Goal: Navigation & Orientation: Find specific page/section

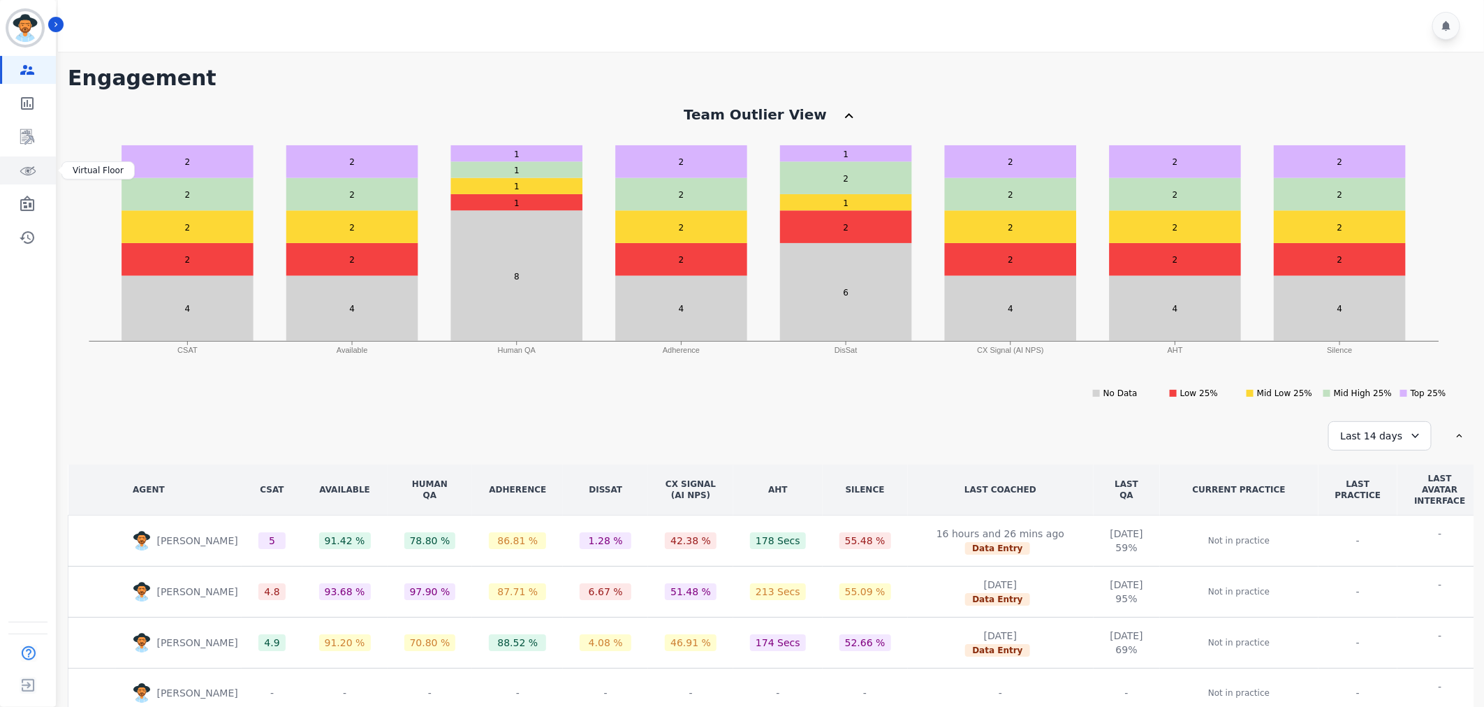
click at [12, 166] on link "Sidebar" at bounding box center [29, 170] width 54 height 28
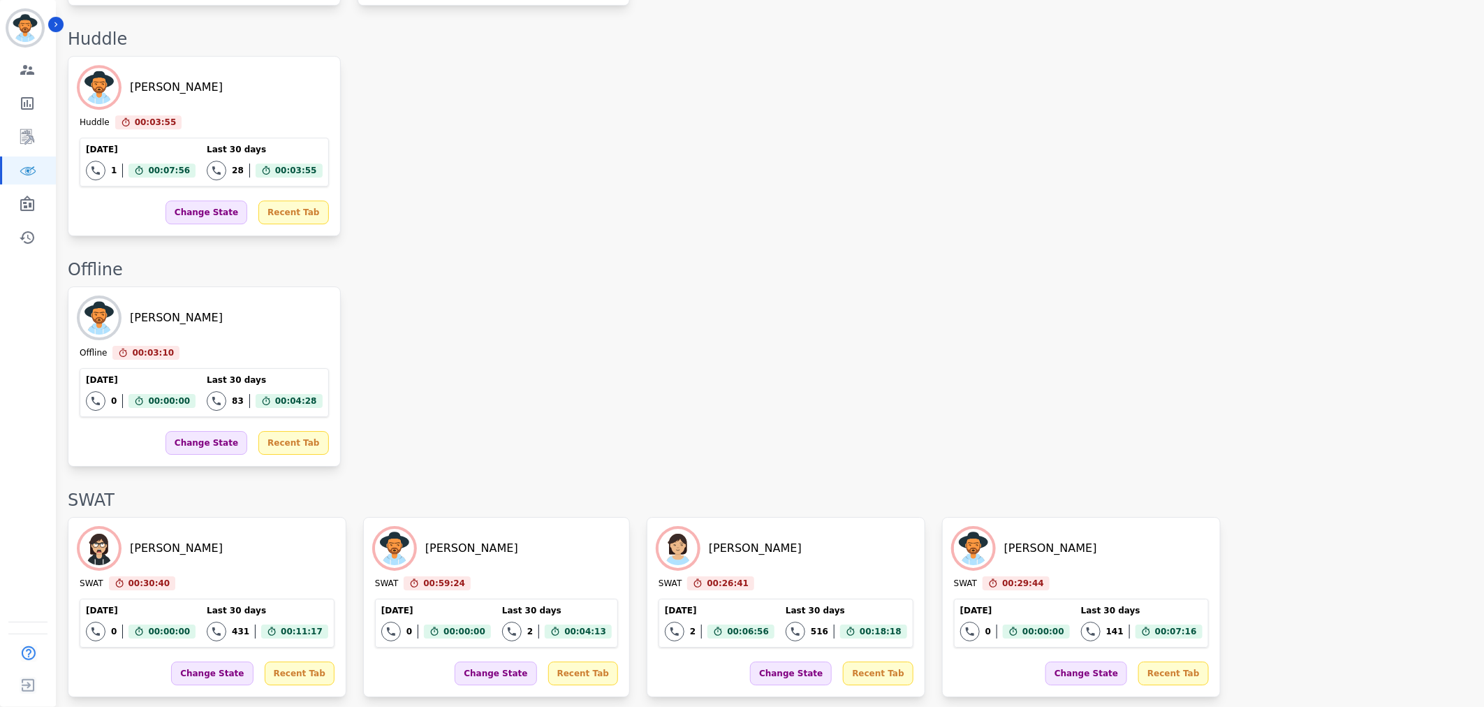
scroll to position [2121, 0]
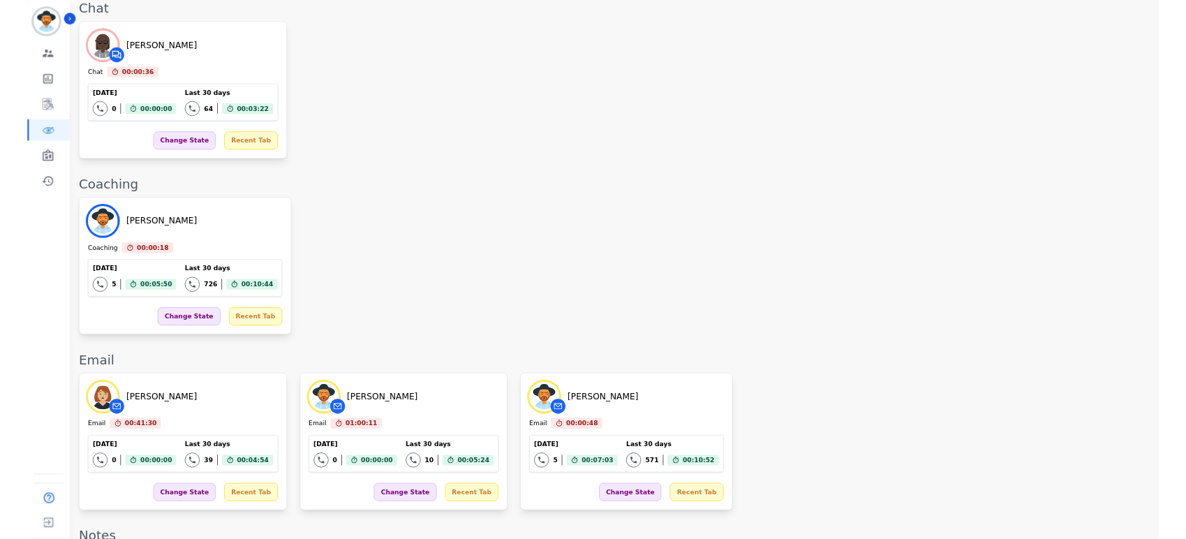
scroll to position [2122, 0]
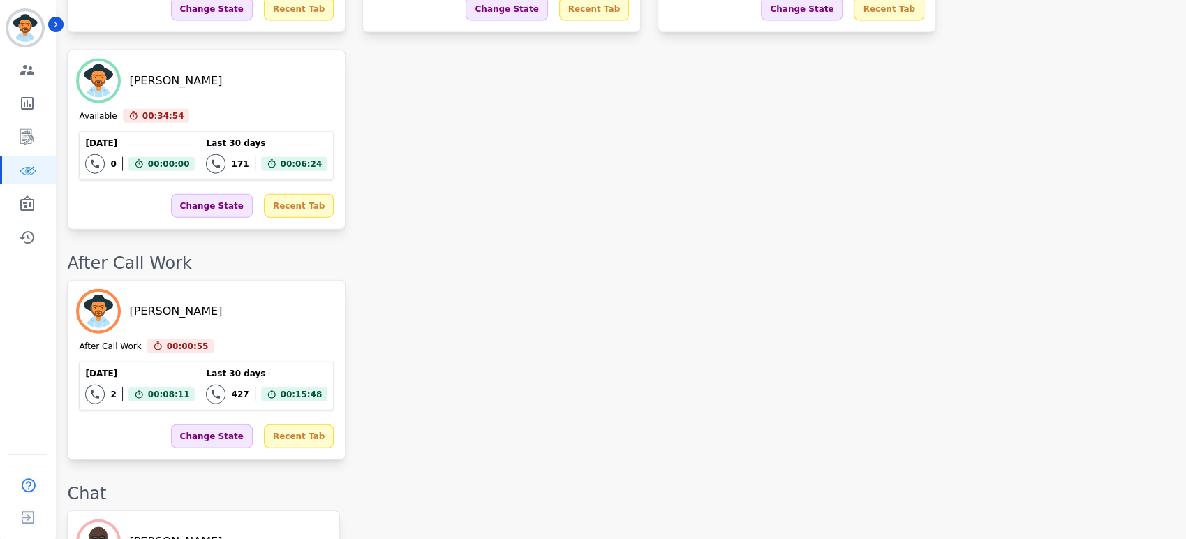
click at [455, 273] on div "On Call [PERSON_NAME] On Call 00:11:27 Current State: On Call [DATE] 4 Total in…" at bounding box center [619, 233] width 1105 height 4467
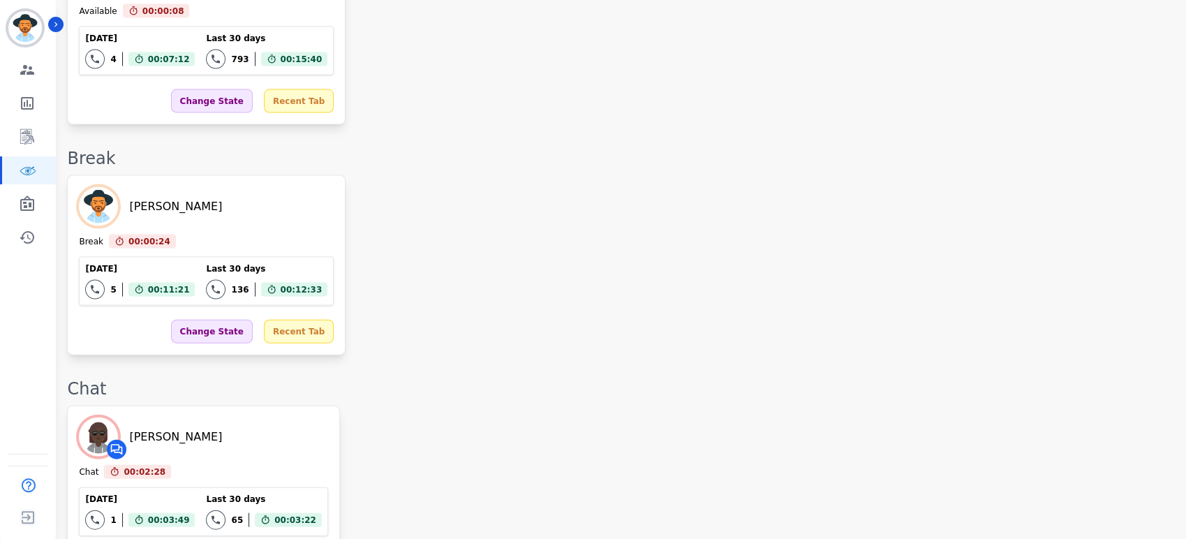
scroll to position [2114, 0]
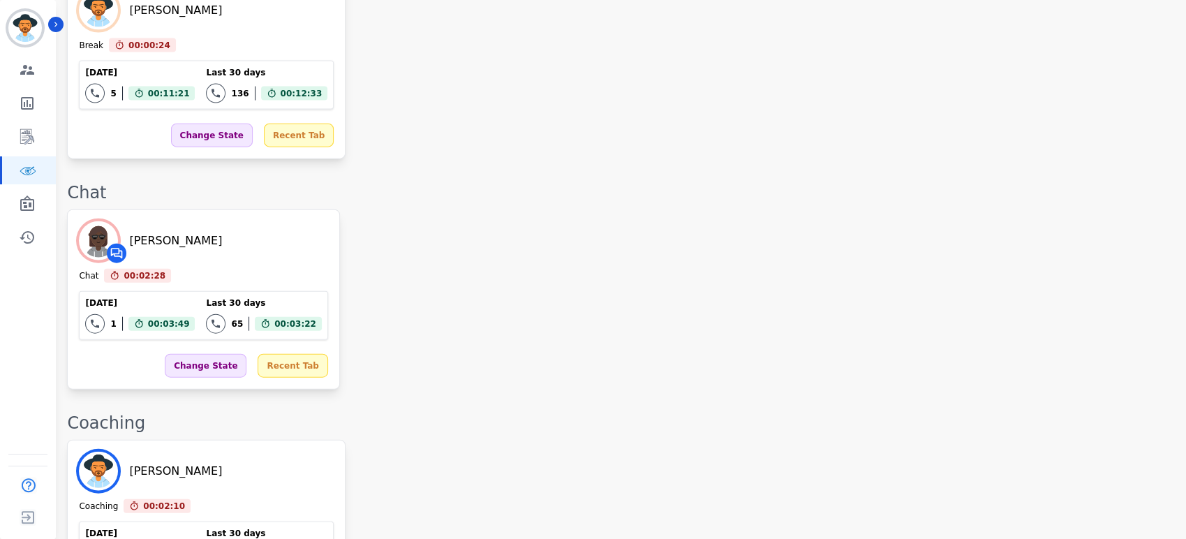
click at [663, 440] on div "[PERSON_NAME] Coaching 00:02:10 Current State: Coaching [DATE] 5 Total interact…" at bounding box center [619, 530] width 1105 height 180
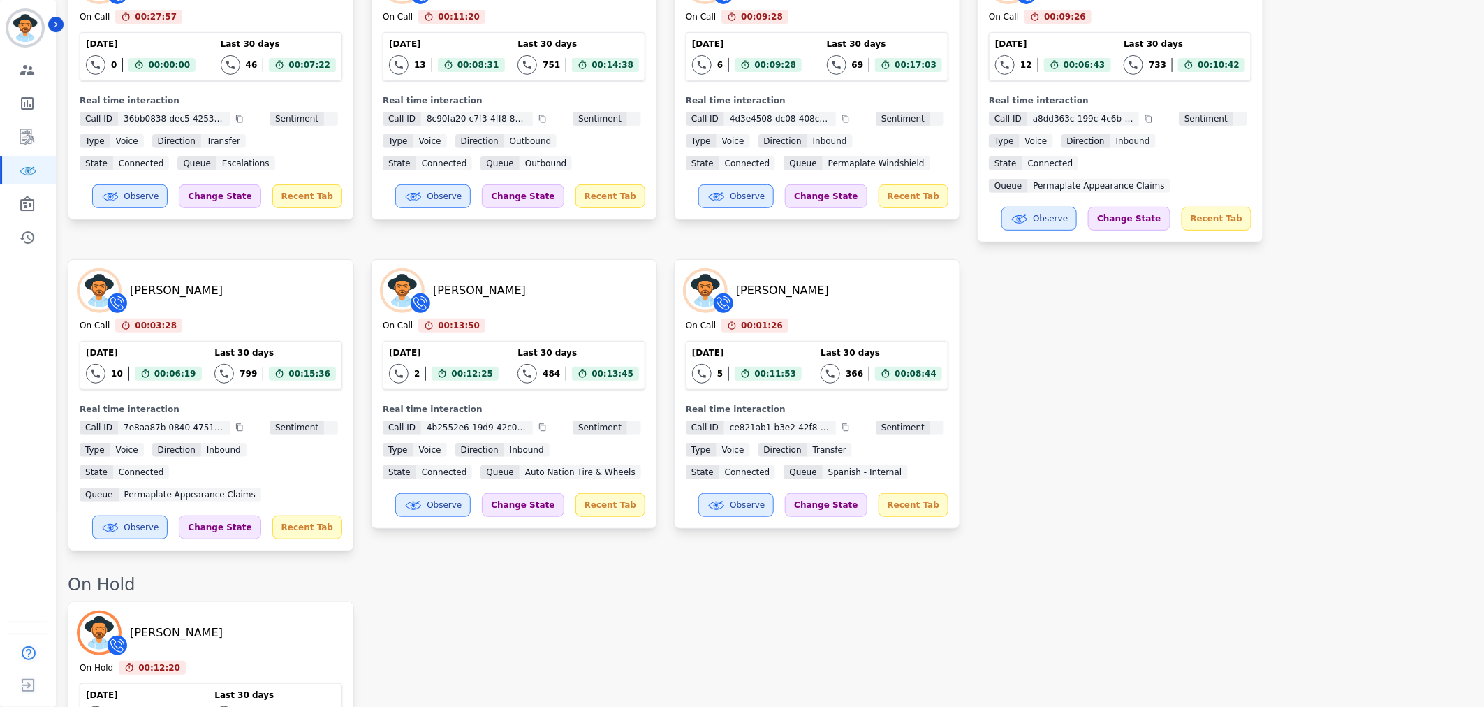
scroll to position [0, 0]
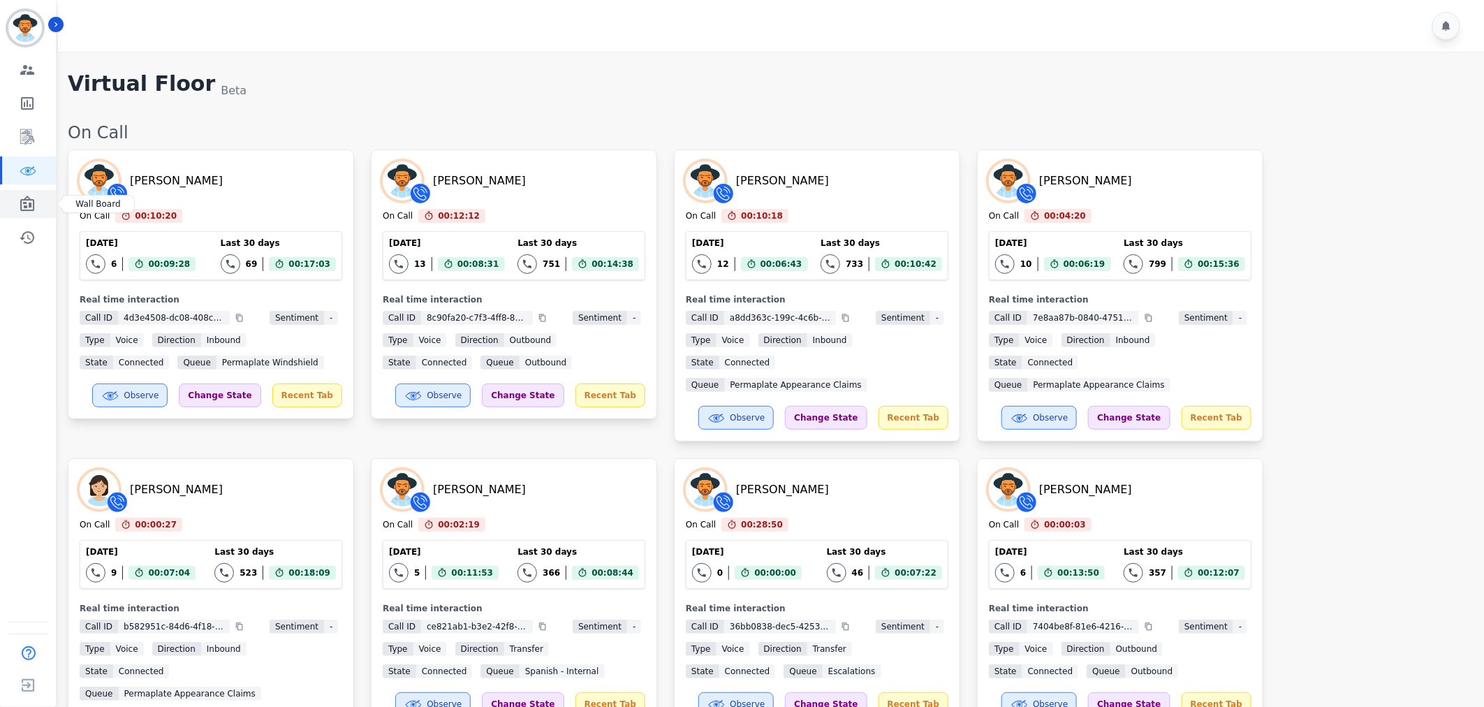
click at [13, 203] on link "Sidebar" at bounding box center [29, 204] width 54 height 28
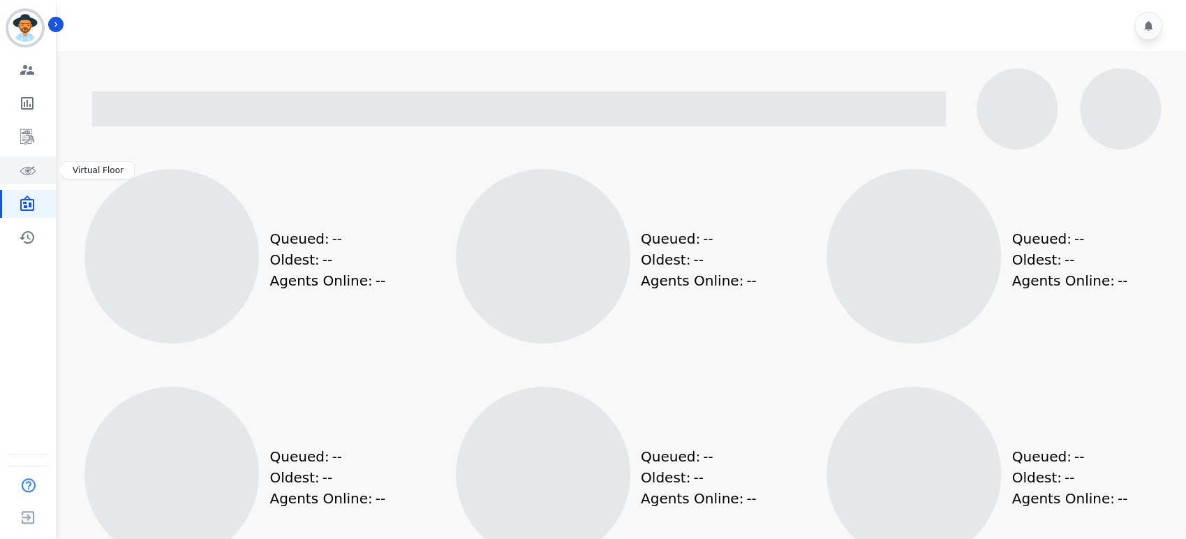
click at [17, 178] on link "Sidebar" at bounding box center [29, 170] width 54 height 28
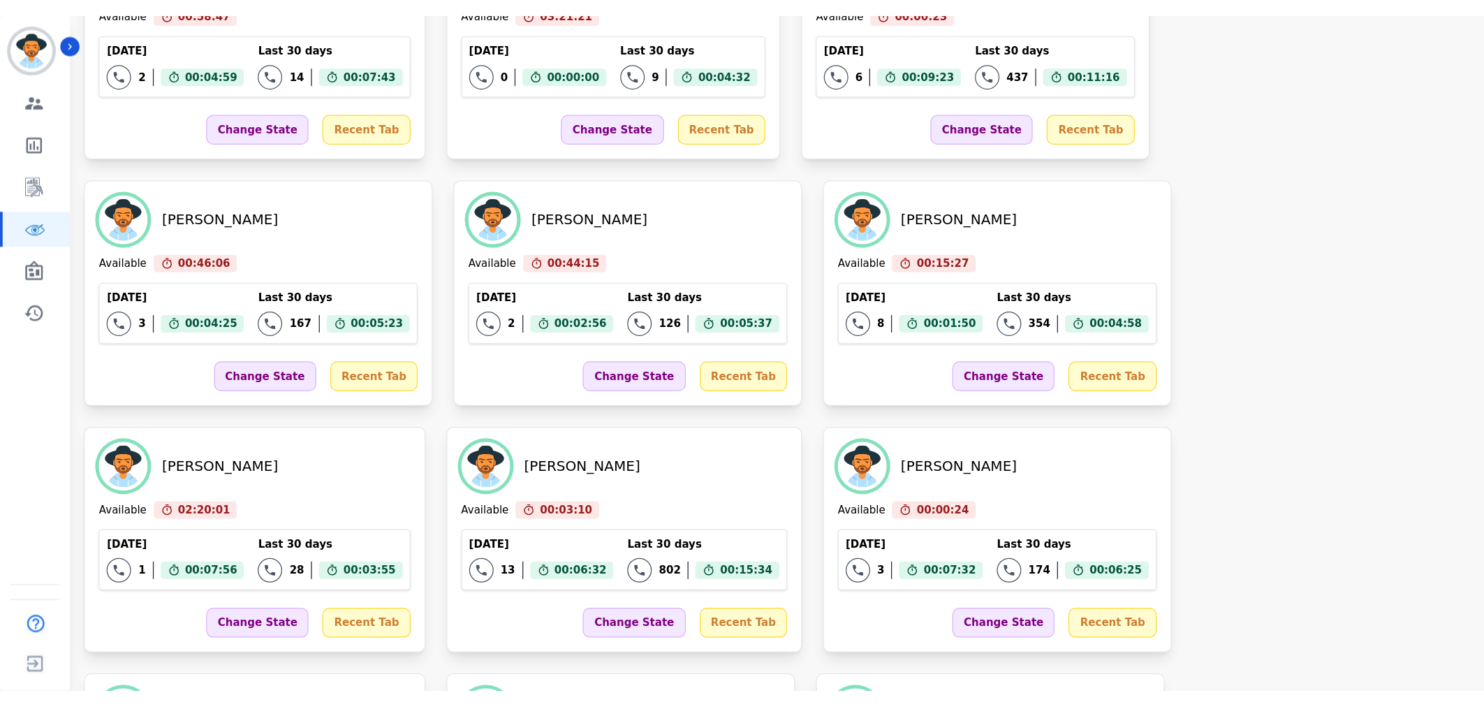
scroll to position [1163, 0]
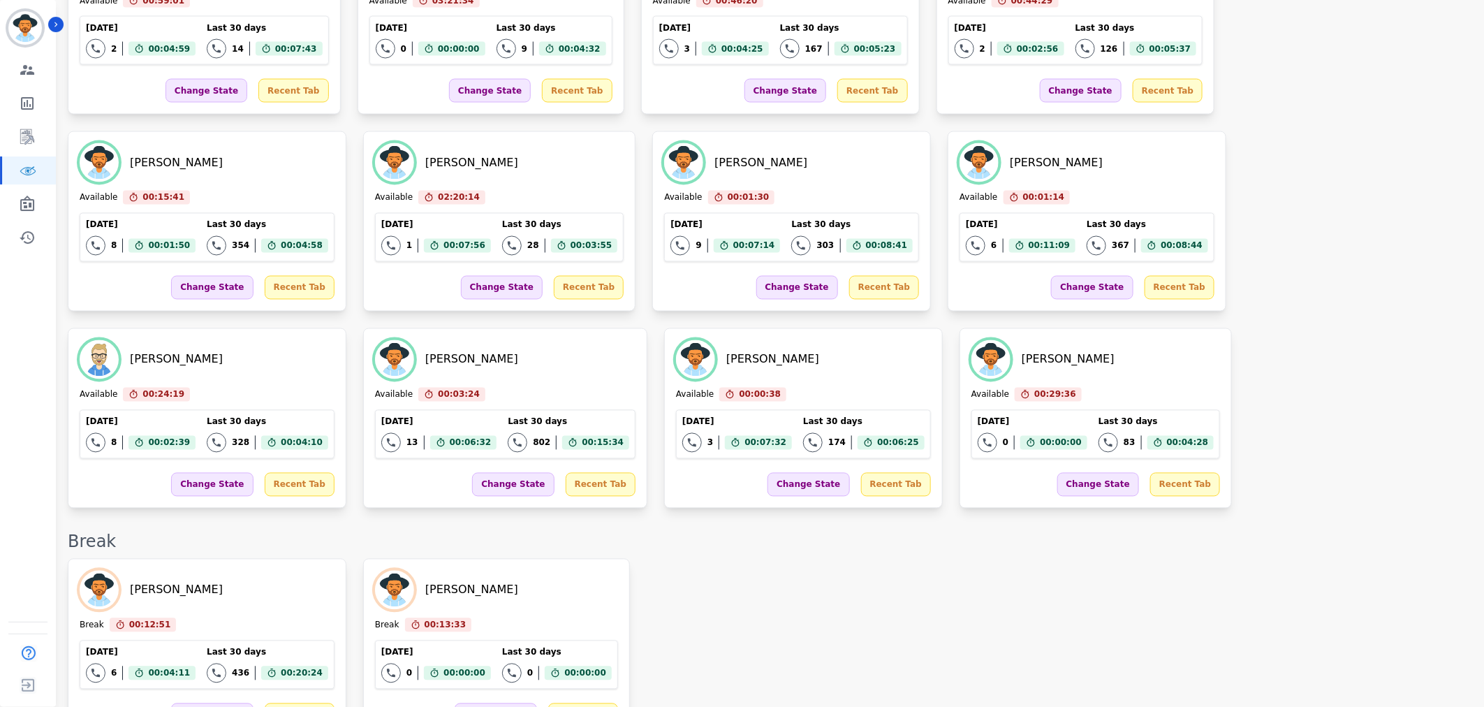
click at [762, 559] on div "[PERSON_NAME] Break 00:12:51 Current State: Break [DATE] 6 Total interactions c…" at bounding box center [769, 649] width 1402 height 180
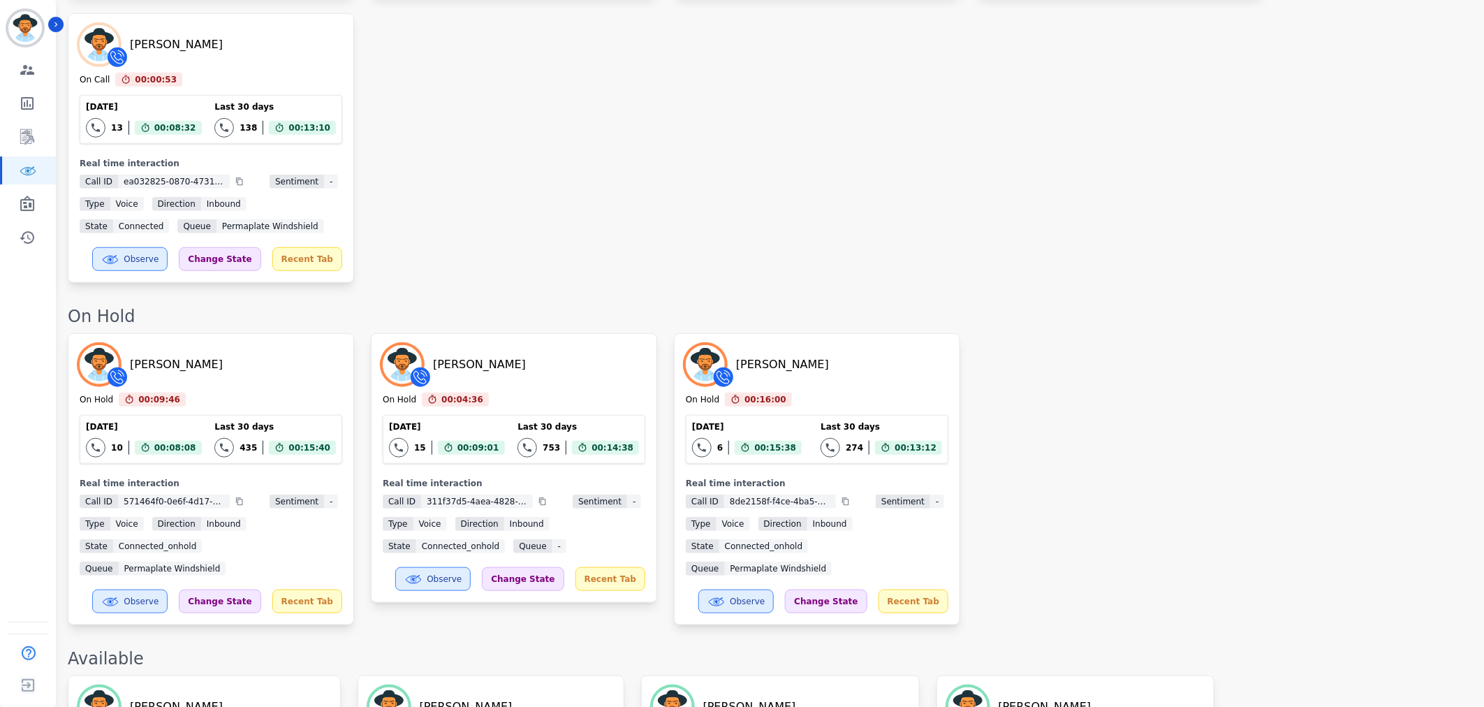
scroll to position [310, 0]
